Goal: Transaction & Acquisition: Purchase product/service

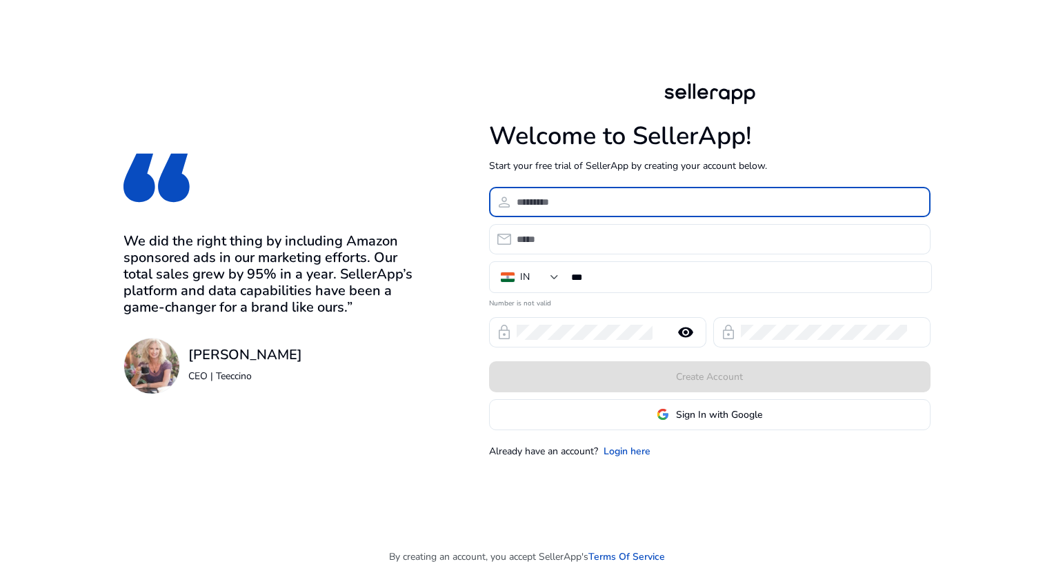
click at [603, 204] on input at bounding box center [718, 202] width 403 height 15
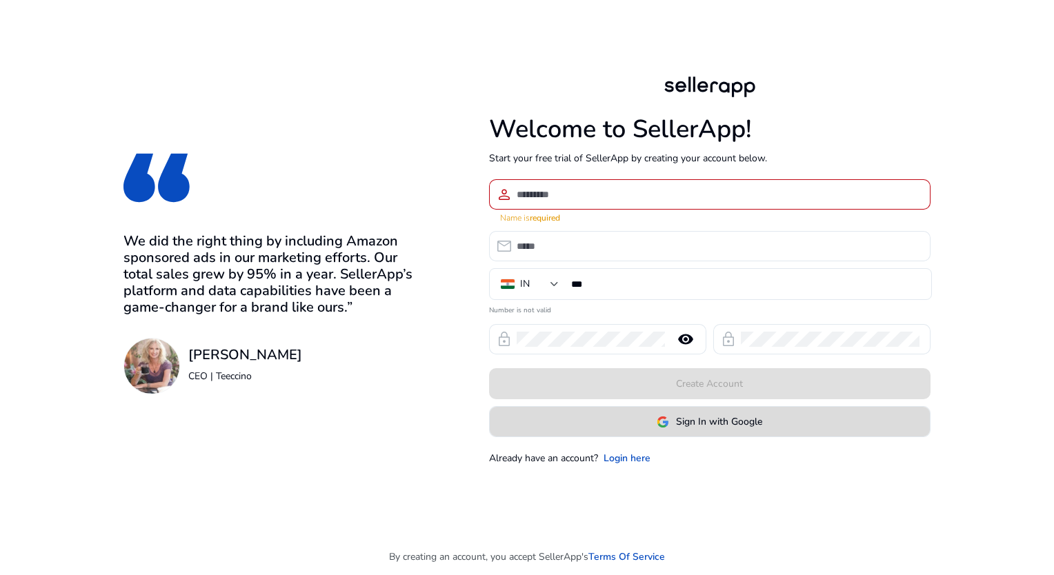
click at [690, 416] on span "Sign In with Google" at bounding box center [719, 422] width 86 height 14
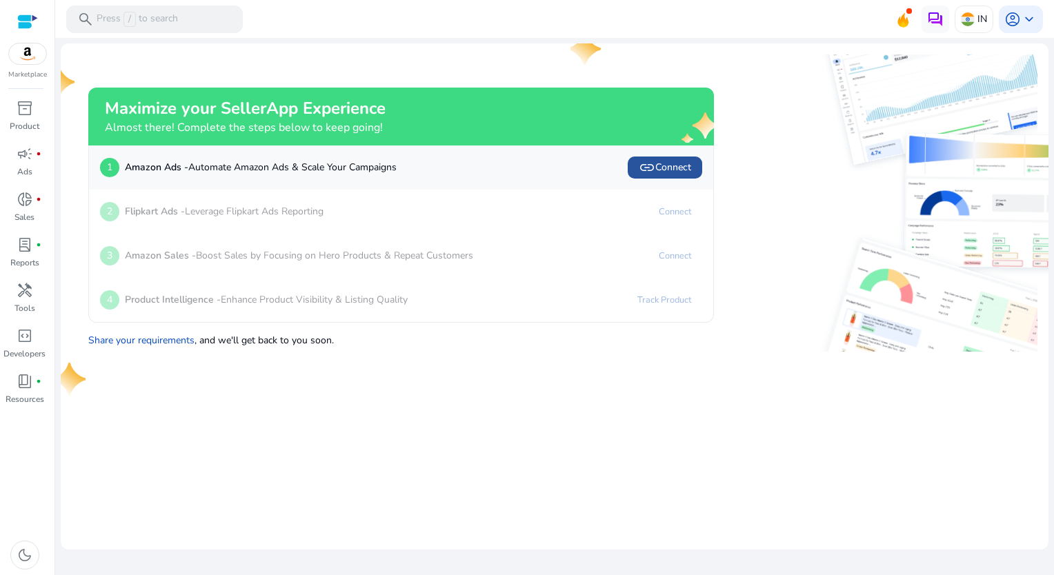
click at [660, 164] on span "link Connect" at bounding box center [665, 167] width 52 height 17
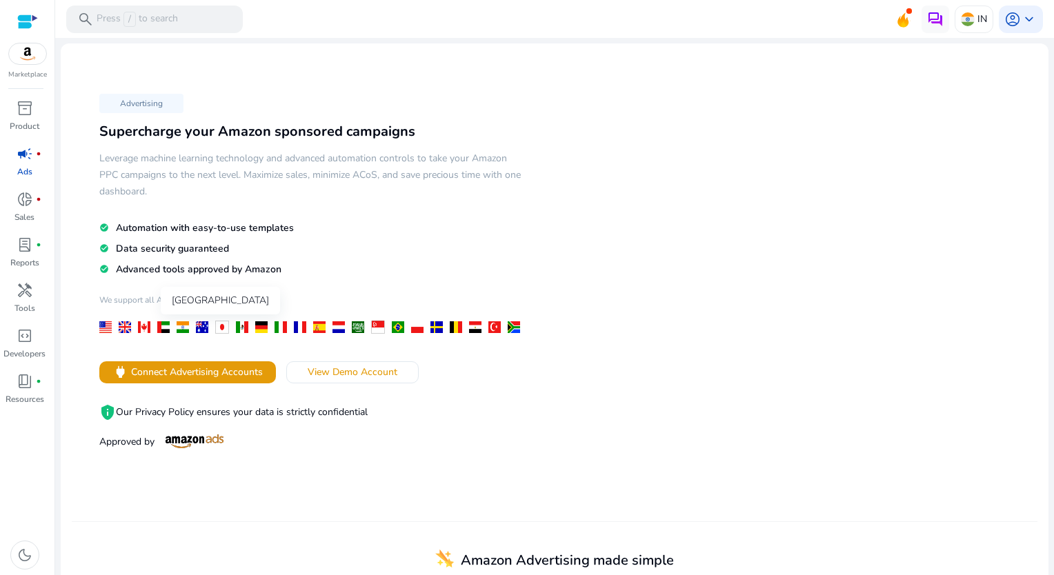
click at [182, 324] on div at bounding box center [183, 328] width 12 height 12
click at [1005, 23] on span "account_circle" at bounding box center [1013, 19] width 17 height 17
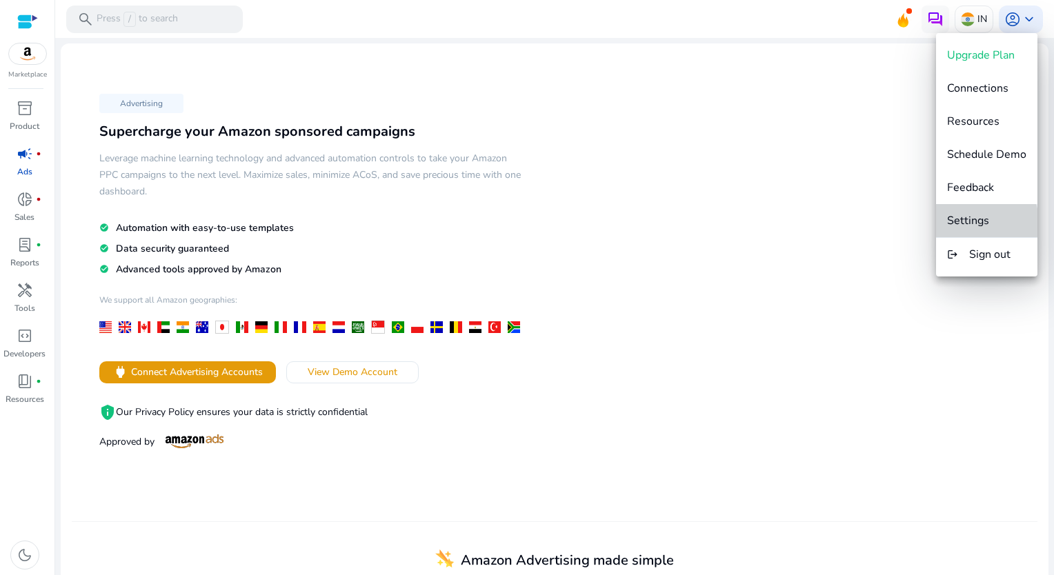
click at [972, 225] on span "Settings" at bounding box center [968, 220] width 42 height 15
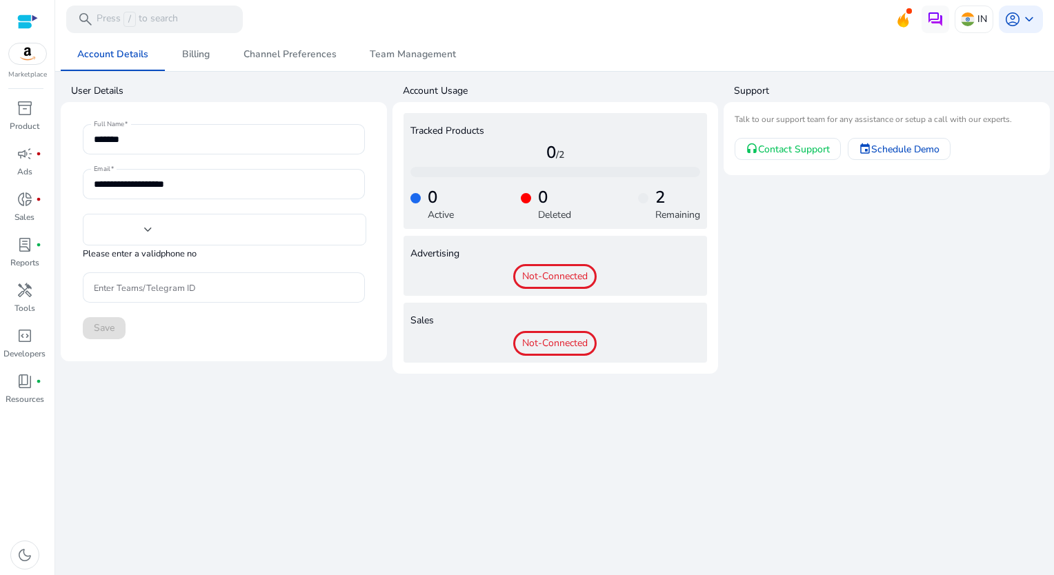
type input "***"
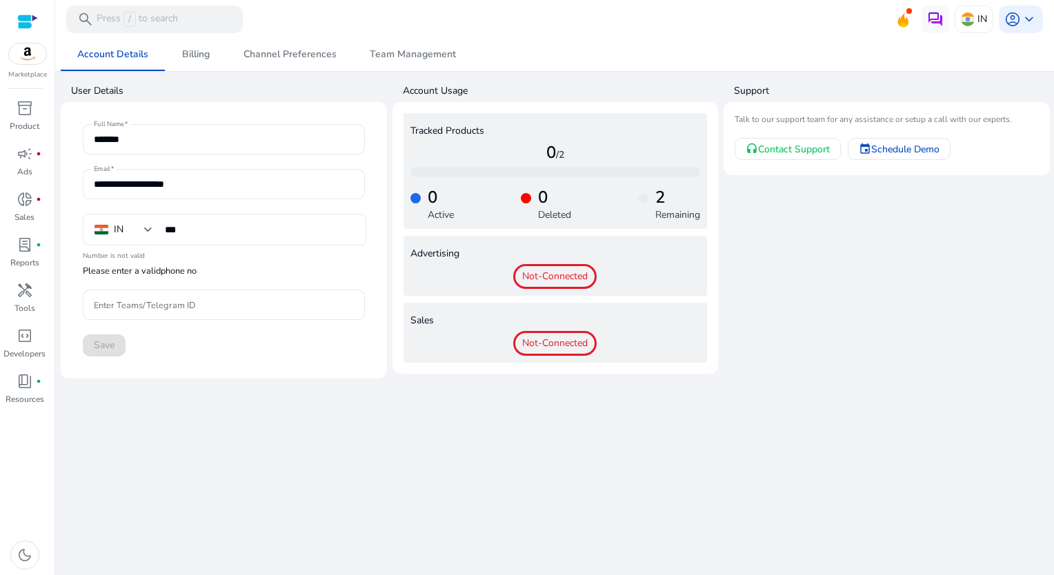
click at [553, 341] on span "Not-Connected" at bounding box center [554, 343] width 83 height 25
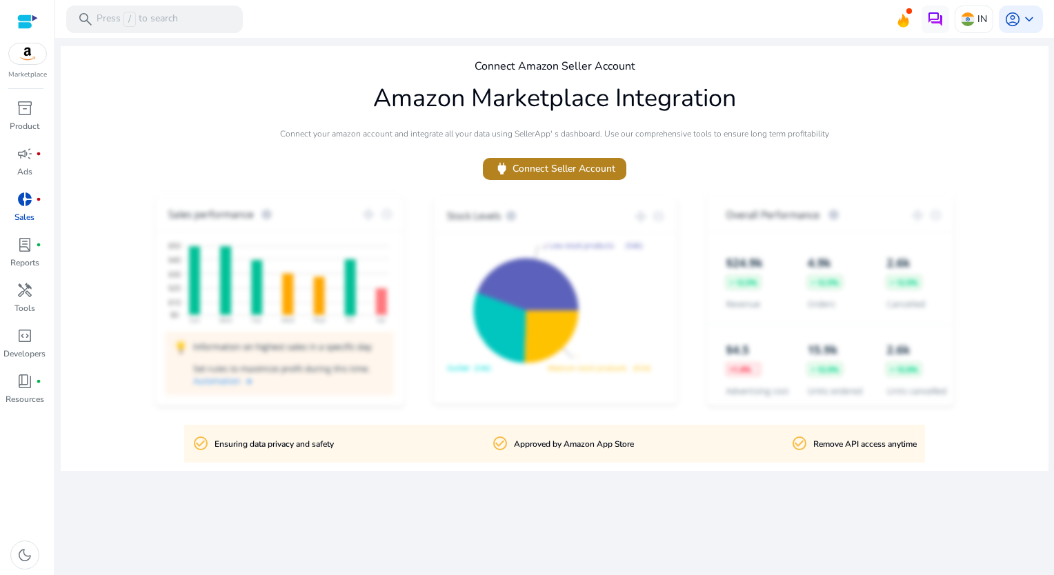
click at [584, 166] on span "power Connect Seller Account" at bounding box center [554, 169] width 121 height 16
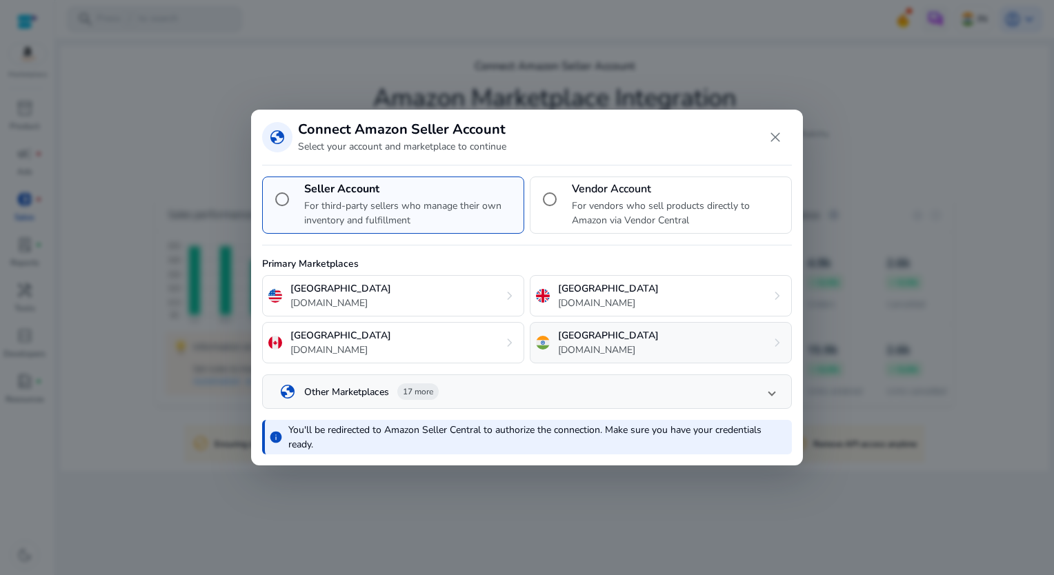
click at [618, 341] on div "India [DOMAIN_NAME] chevron_right" at bounding box center [661, 342] width 262 height 41
